Goal: Information Seeking & Learning: Learn about a topic

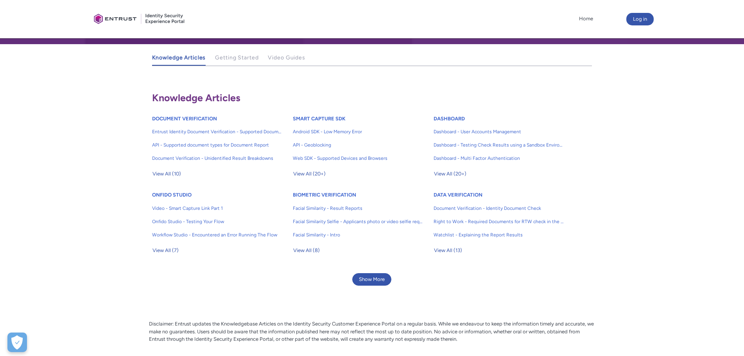
scroll to position [68, 0]
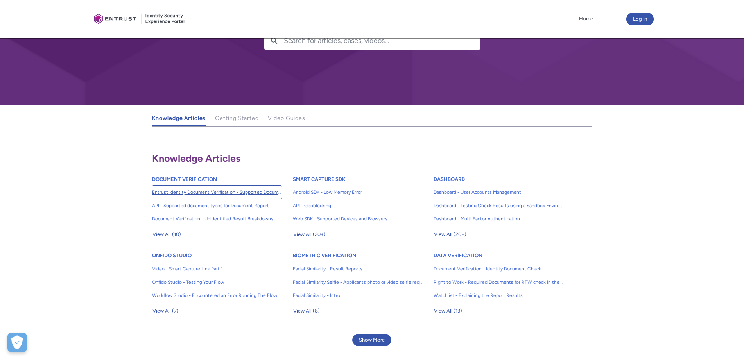
click at [188, 193] on span "Entrust Identity Document Verification - Supported Document type and size" at bounding box center [217, 192] width 130 height 7
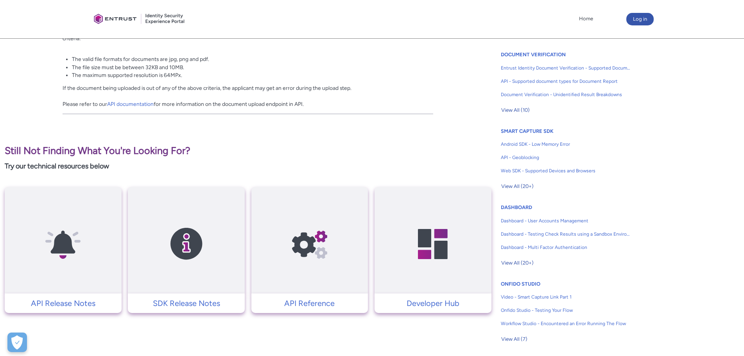
scroll to position [253, 0]
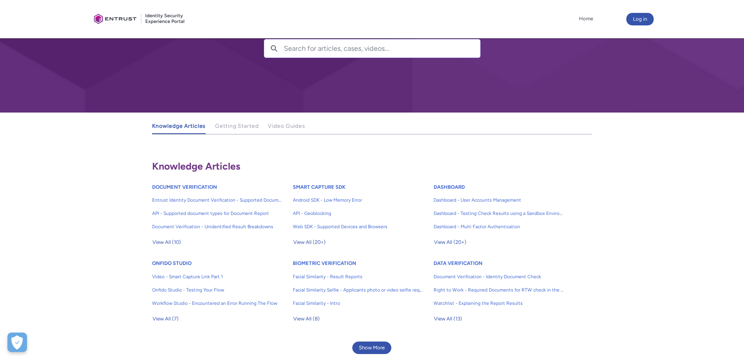
scroll to position [185, 0]
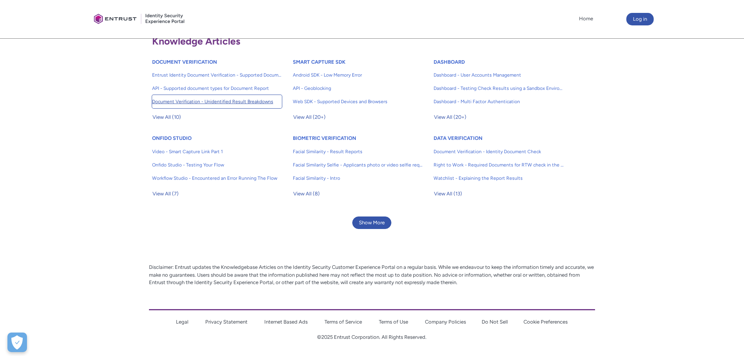
click at [190, 103] on span "Document Verification - Unidentified Result Breakdowns" at bounding box center [217, 101] width 130 height 7
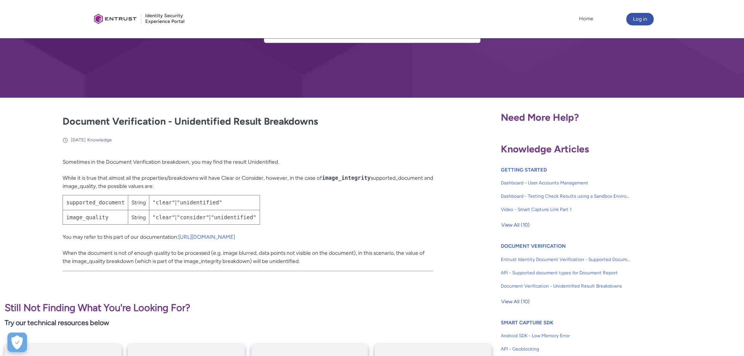
scroll to position [78, 0]
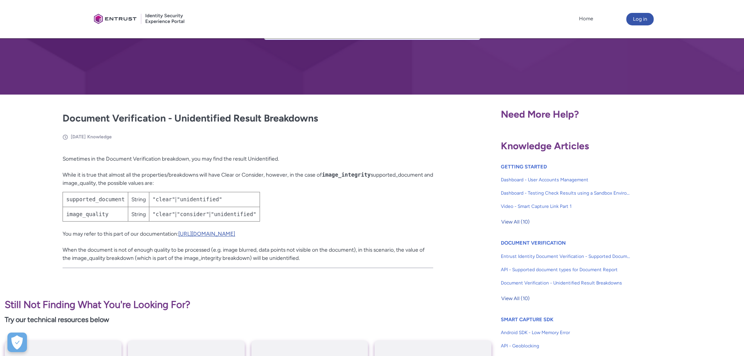
click at [235, 232] on link "[URL][DOMAIN_NAME]" at bounding box center [206, 234] width 57 height 6
